Goal: Task Accomplishment & Management: Complete application form

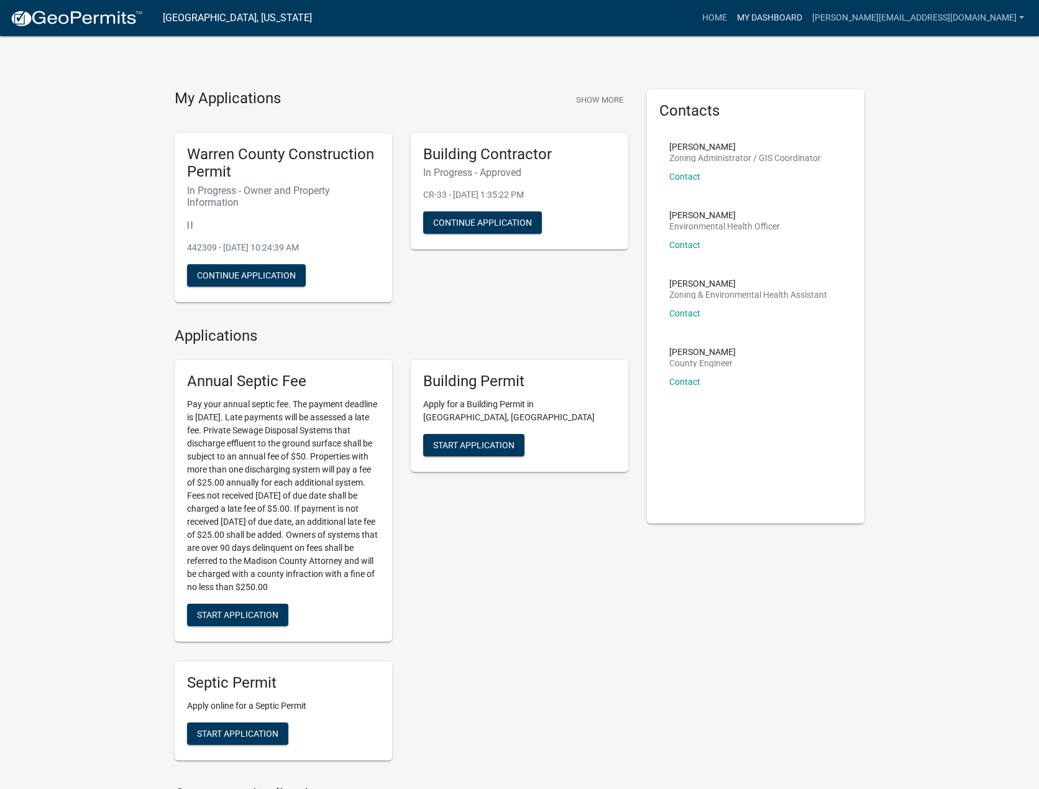
click at [807, 18] on link "My Dashboard" at bounding box center [769, 18] width 75 height 24
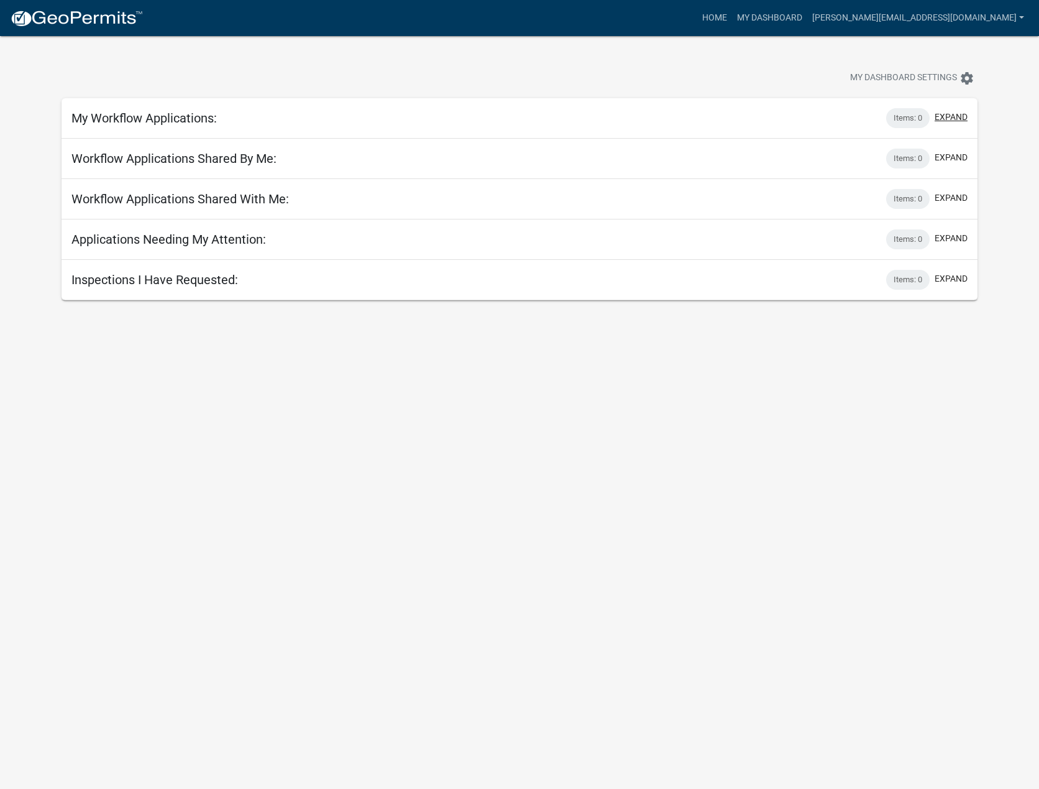
click at [954, 117] on button "expand" at bounding box center [951, 117] width 33 height 13
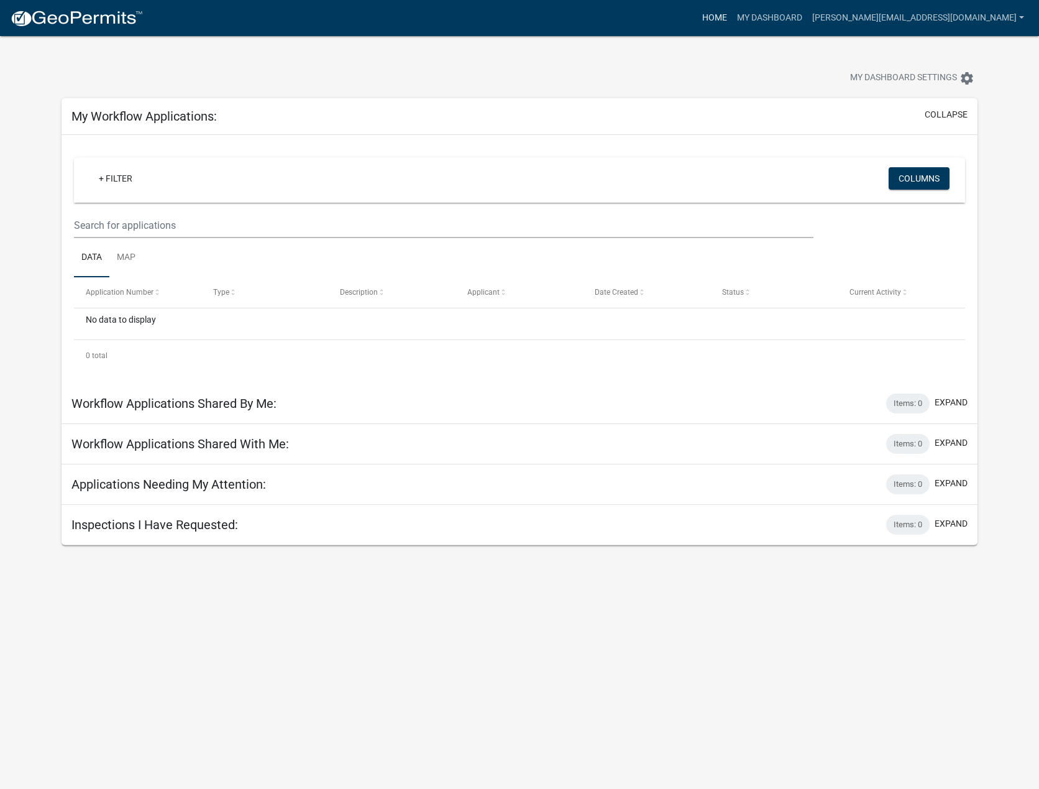
click at [732, 20] on link "Home" at bounding box center [714, 18] width 35 height 24
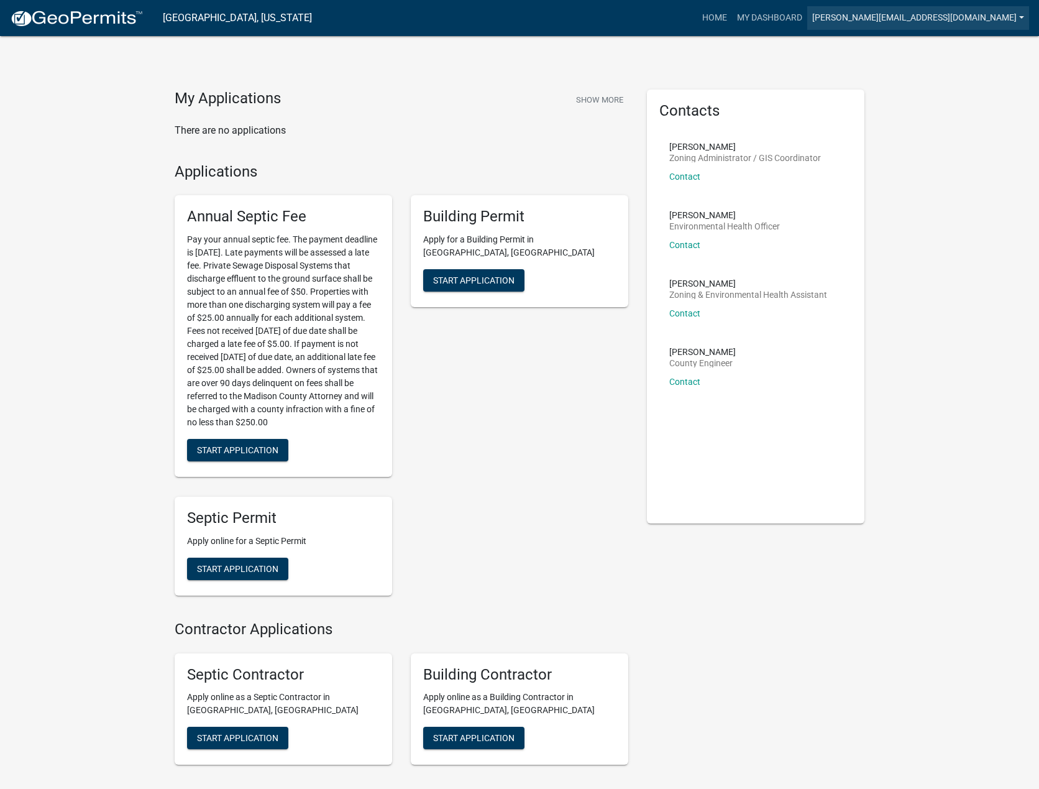
click at [965, 18] on link "[PERSON_NAME][EMAIL_ADDRESS][DOMAIN_NAME]" at bounding box center [918, 18] width 222 height 24
click at [963, 48] on link "Account" at bounding box center [979, 51] width 99 height 30
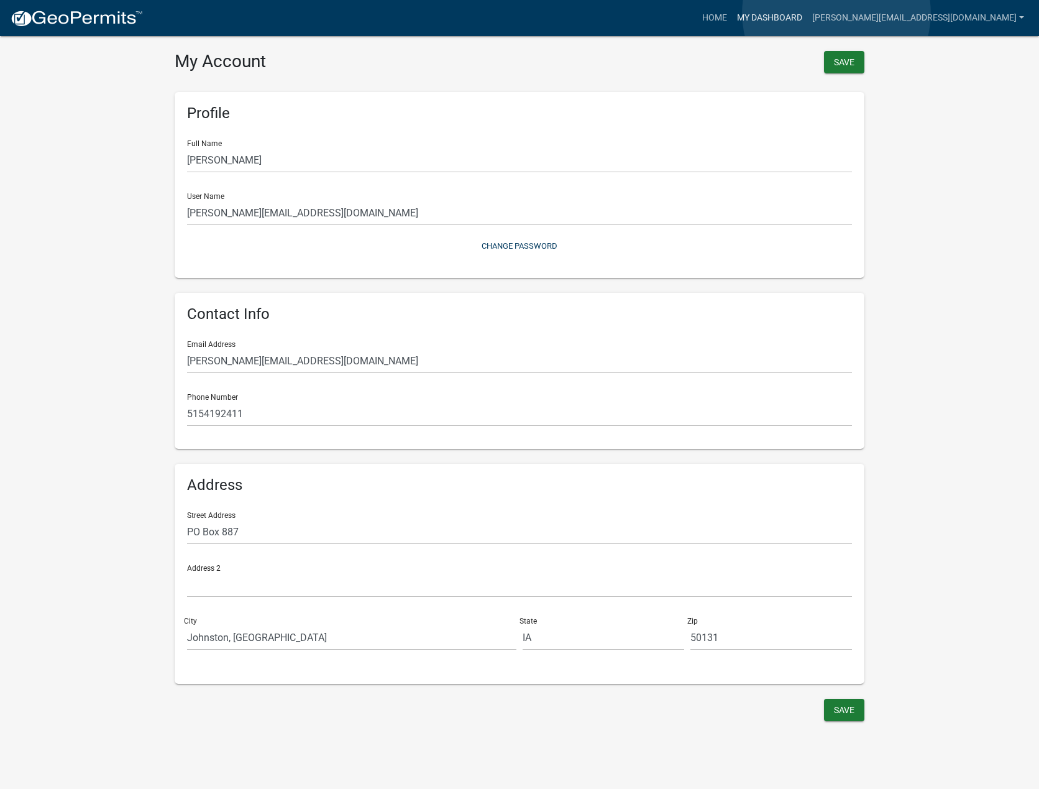
click at [807, 13] on link "My Dashboard" at bounding box center [769, 18] width 75 height 24
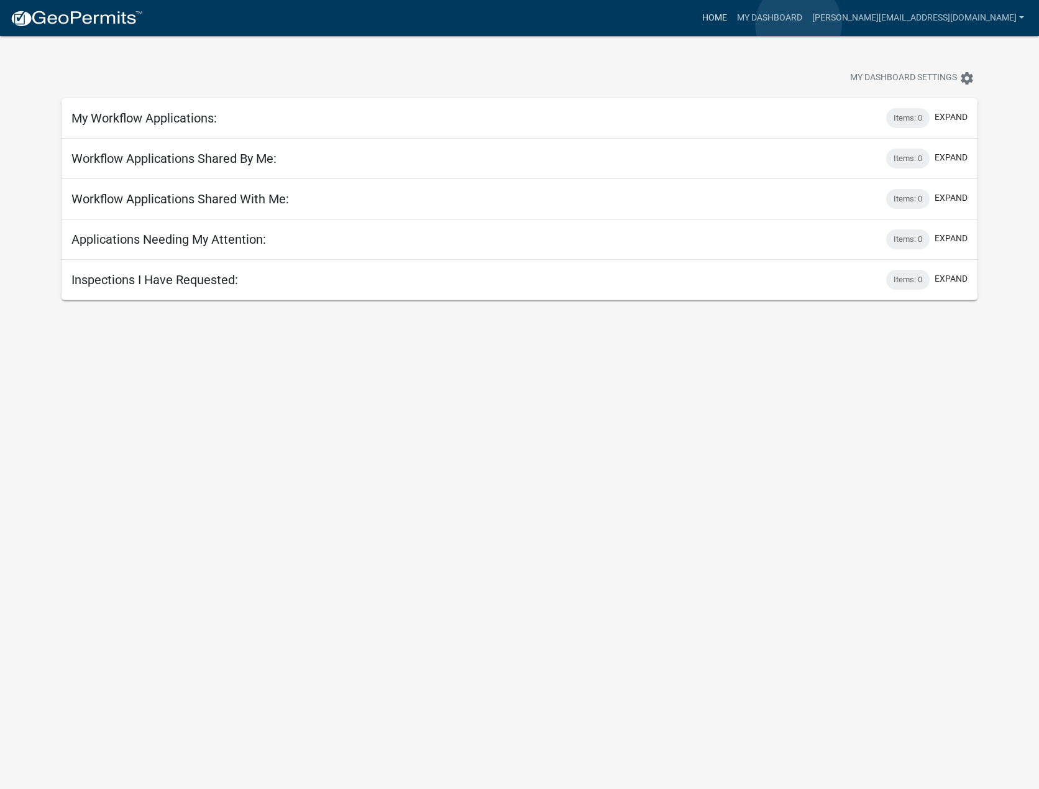
click at [732, 24] on link "Home" at bounding box center [714, 18] width 35 height 24
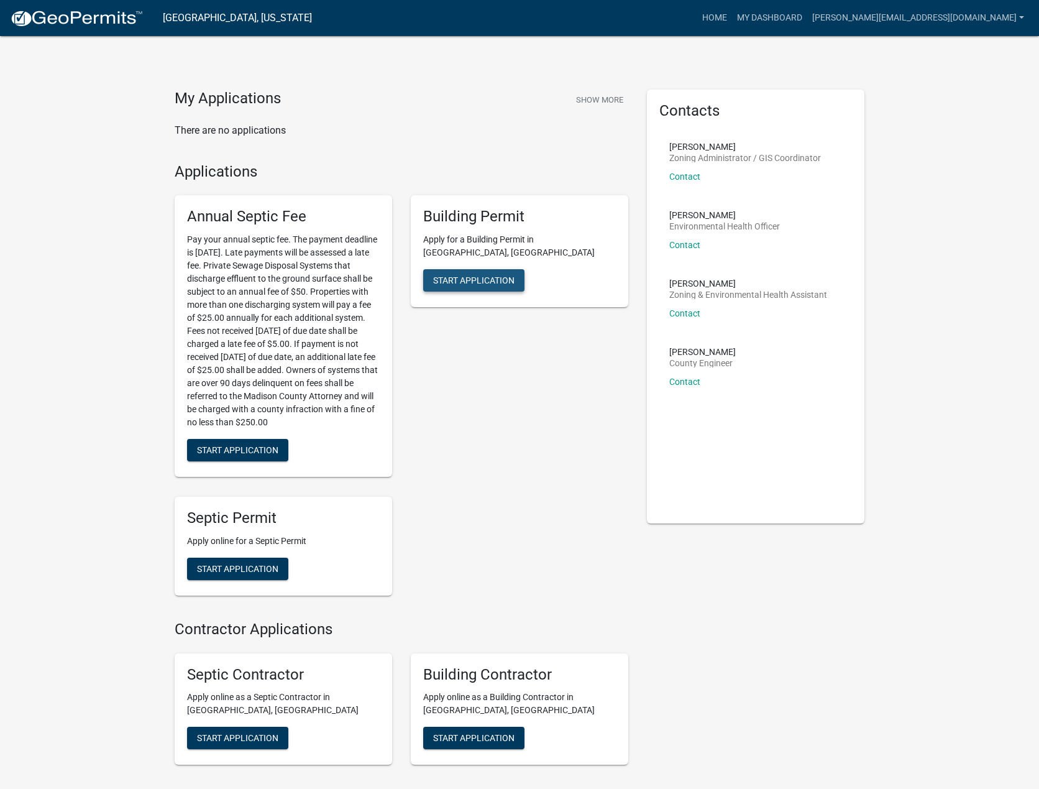
click at [478, 275] on span "Start Application" at bounding box center [473, 280] width 81 height 10
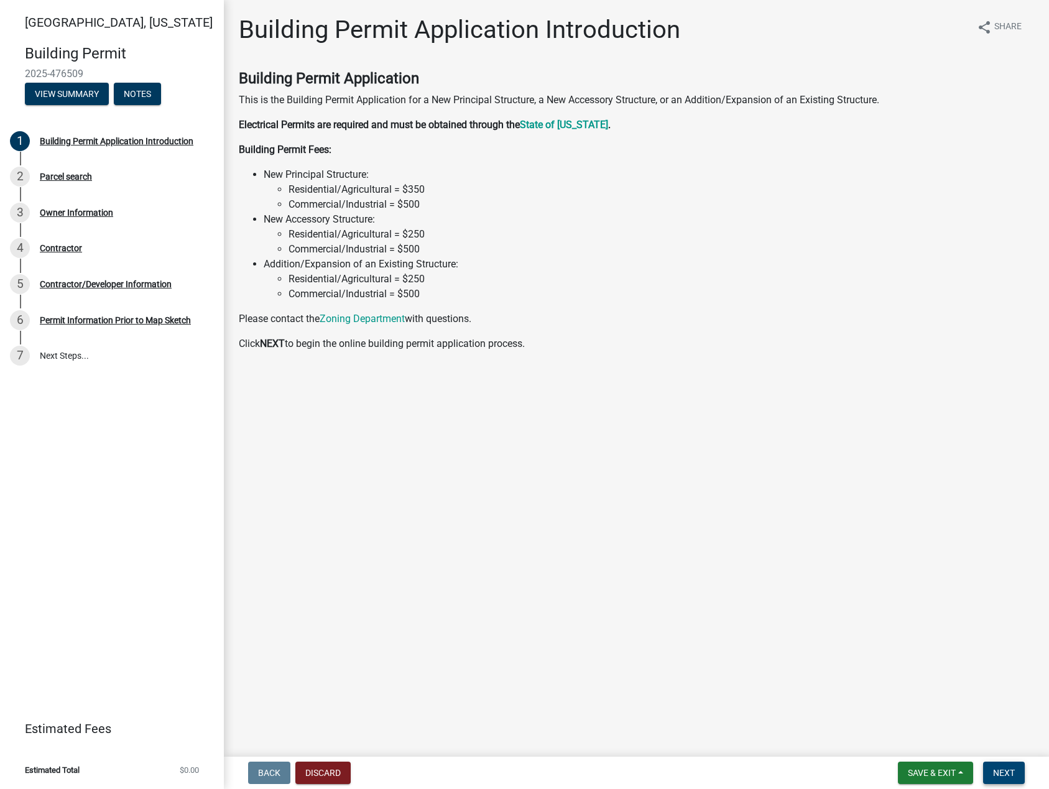
click at [1012, 773] on span "Next" at bounding box center [1004, 773] width 22 height 10
